Goal: Book appointment/travel/reservation

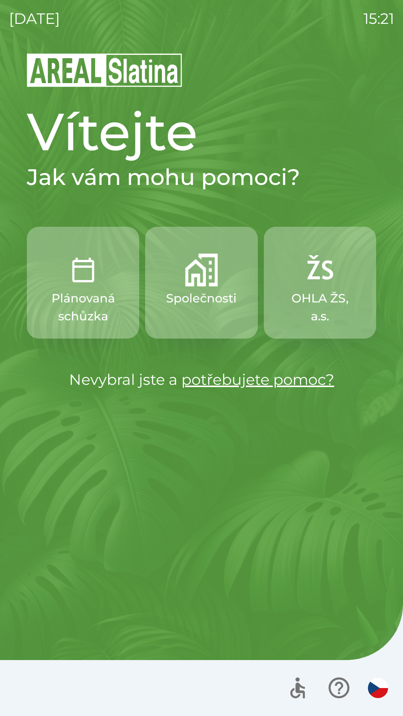
click at [201, 289] on button "Společnosti" at bounding box center [201, 283] width 112 height 112
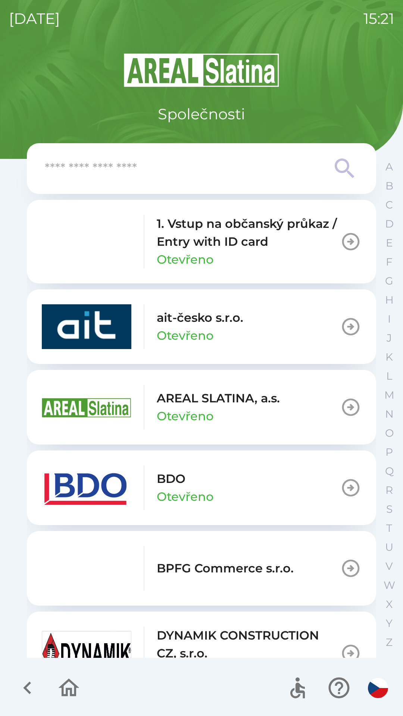
click at [226, 245] on p "1. Vstup na občanský průkaz / Entry with ID card" at bounding box center [249, 233] width 184 height 36
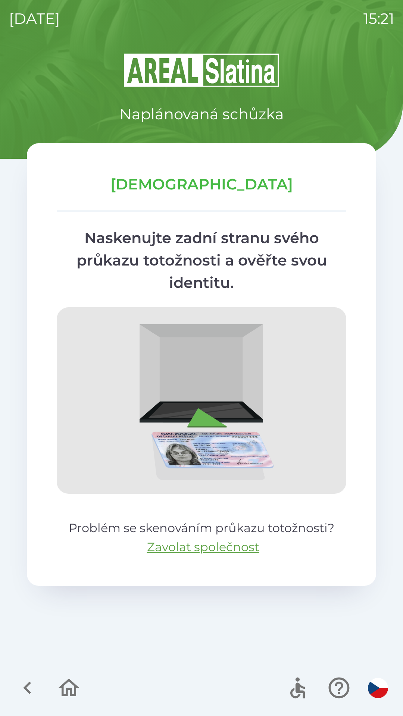
click at [68, 694] on icon "button" at bounding box center [68, 688] width 25 height 25
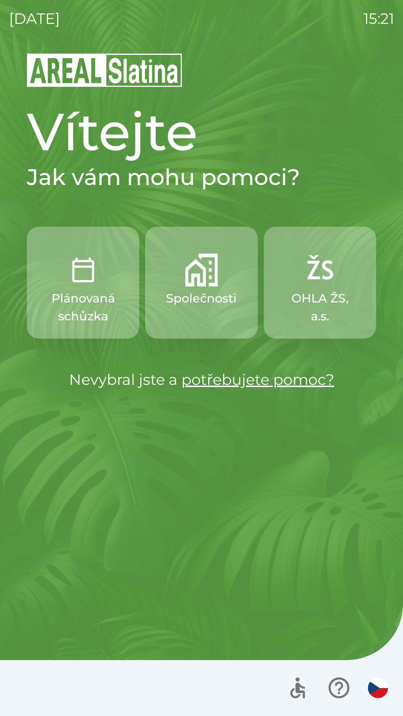
click at [324, 290] on p "OHLA ŽS, a.s." at bounding box center [320, 308] width 76 height 36
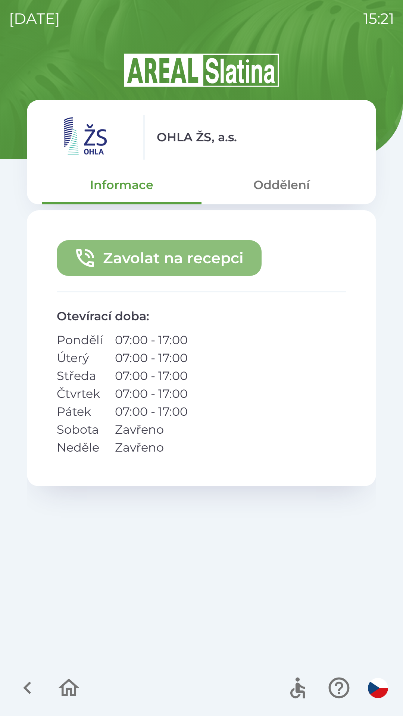
click at [189, 257] on button "Zavolat na recepci" at bounding box center [159, 258] width 205 height 36
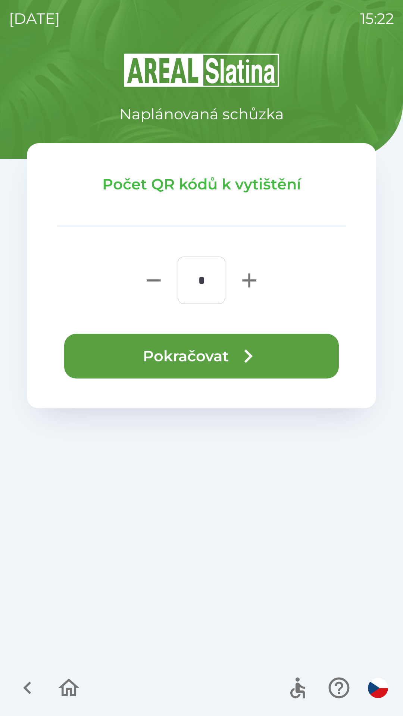
click at [218, 352] on button "Pokračovat" at bounding box center [201, 356] width 275 height 45
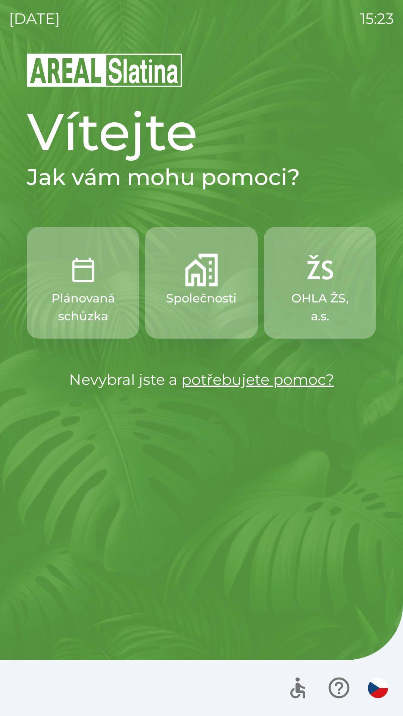
click at [1, 686] on div at bounding box center [201, 688] width 403 height 56
